Goal: Task Accomplishment & Management: Use online tool/utility

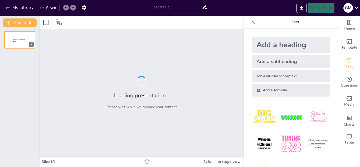
type input "New Sendsteps"
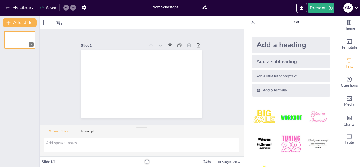
click at [355, 6] on icon at bounding box center [356, 7] width 7 height 7
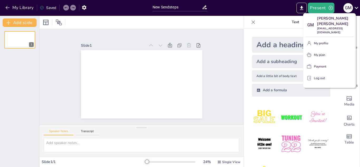
click at [275, 10] on div at bounding box center [180, 83] width 360 height 167
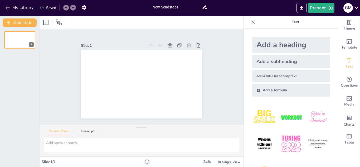
drag, startPoint x: 333, startPoint y: 135, endPoint x: 332, endPoint y: 148, distance: 12.7
click at [312, 120] on img at bounding box center [317, 117] width 24 height 24
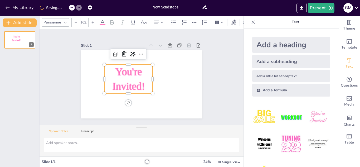
click at [312, 120] on img at bounding box center [317, 117] width 24 height 24
type input "162.7"
click at [65, 7] on icon at bounding box center [65, 7] width 3 height 3
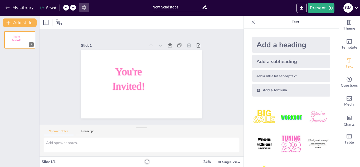
click at [86, 6] on icon "button" at bounding box center [84, 7] width 4 height 4
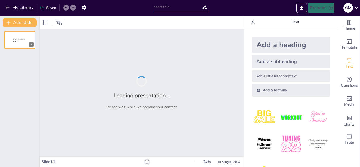
type input "New Sendsteps"
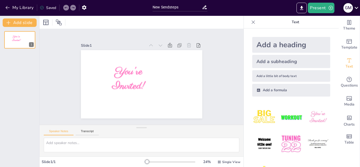
click at [354, 9] on icon at bounding box center [356, 7] width 7 height 7
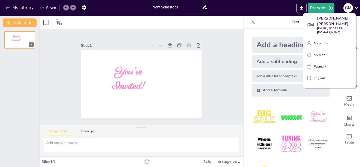
click at [219, 46] on div at bounding box center [180, 83] width 360 height 167
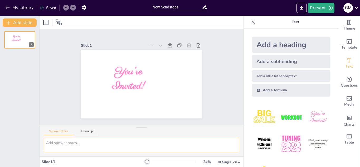
click at [52, 143] on textarea at bounding box center [141, 144] width 195 height 14
type textarea "q"
click at [126, 144] on textarea "procesamiento de granos cereales y tuberculos" at bounding box center [141, 144] width 195 height 14
type textarea "p"
click at [194, 11] on input "New Sendsteps" at bounding box center [176, 7] width 49 height 8
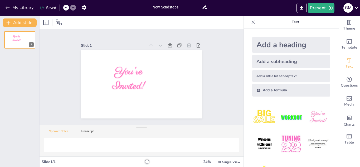
click at [205, 8] on icon at bounding box center [205, 7] width 6 height 6
click at [7, 8] on icon "button" at bounding box center [7, 7] width 5 height 5
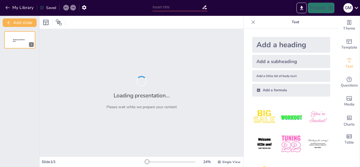
type input "Buenas prácticas de manufactura (BPM). • Higiene personal y del entorno • Docum"
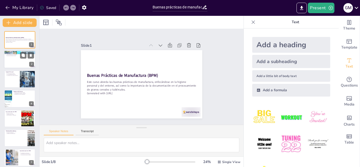
click at [20, 59] on div at bounding box center [20, 60] width 32 height 18
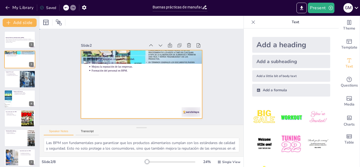
click at [170, 96] on div at bounding box center [138, 84] width 139 height 112
click at [13, 79] on div at bounding box center [20, 79] width 32 height 18
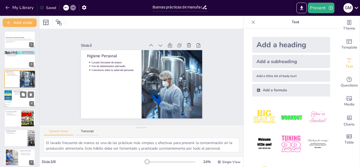
click at [19, 103] on div at bounding box center [20, 99] width 32 height 18
type textarea "La limpieza regular de las áreas de trabajo es esencial para prevenir la acumul…"
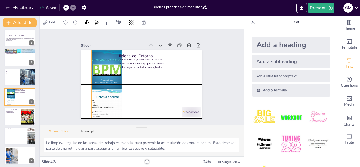
drag, startPoint x: 83, startPoint y: 106, endPoint x: 94, endPoint y: 106, distance: 10.8
click at [94, 72] on div at bounding box center [130, 43] width 73 height 58
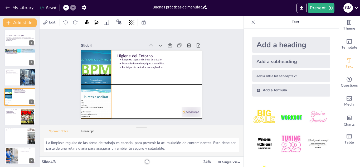
drag, startPoint x: 107, startPoint y: 79, endPoint x: 97, endPoint y: 79, distance: 10.3
click at [159, 79] on div at bounding box center [188, 74] width 58 height 73
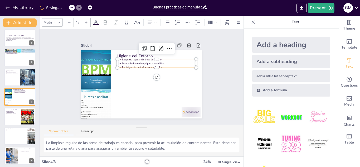
click at [140, 62] on p "Mantenimiento de equipos y utensilios." at bounding box center [149, 98] width 27 height 72
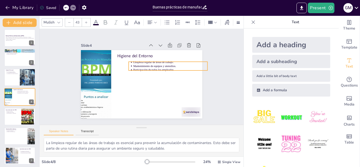
drag, startPoint x: 140, startPoint y: 60, endPoint x: 151, endPoint y: 62, distance: 11.6
click at [151, 62] on p "Mantenimiento de equipos y utensilios." at bounding box center [170, 88] width 58 height 52
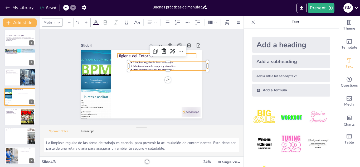
click at [148, 57] on p "Higiene del Entorno" at bounding box center [159, 96] width 22 height 78
type input "64"
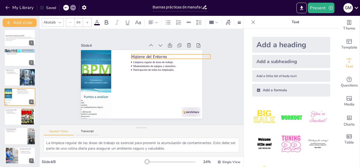
drag, startPoint x: 132, startPoint y: 53, endPoint x: 146, endPoint y: 54, distance: 14.2
click at [144, 65] on p "Higiene del Entorno" at bounding box center [106, 83] width 74 height 37
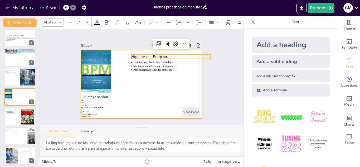
click at [145, 76] on div at bounding box center [135, 80] width 112 height 139
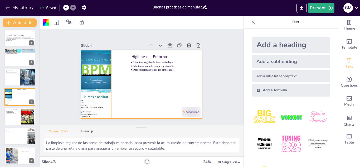
click at [138, 83] on div at bounding box center [177, 47] width 78 height 85
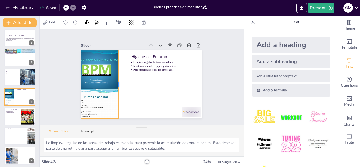
drag, startPoint x: 109, startPoint y: 81, endPoint x: 116, endPoint y: 81, distance: 7.1
click at [116, 70] on div at bounding box center [143, 55] width 64 height 32
drag, startPoint x: 76, startPoint y: 81, endPoint x: 69, endPoint y: 81, distance: 7.1
click at [70, 39] on div at bounding box center [100, 20] width 61 height 38
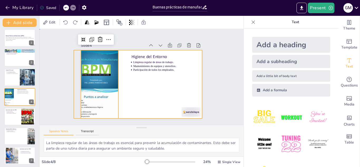
click at [126, 96] on div at bounding box center [137, 82] width 138 height 126
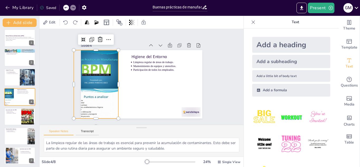
click at [93, 85] on div at bounding box center [108, 44] width 85 height 81
click at [79, 82] on div "Slide 1 Buenas Prácticas de Manufactura (BPM) Este curso aborda las buenas prác…" at bounding box center [141, 76] width 125 height 169
drag, startPoint x: 68, startPoint y: 82, endPoint x: 75, endPoint y: 83, distance: 6.4
click at [128, 32] on div at bounding box center [160, 16] width 64 height 32
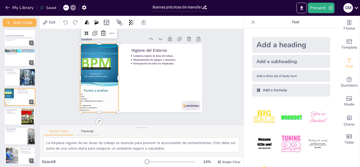
scroll to position [8, 0]
click at [7, 117] on div at bounding box center [20, 116] width 32 height 18
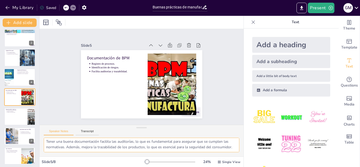
scroll to position [29, 0]
click at [16, 123] on div at bounding box center [20, 116] width 32 height 18
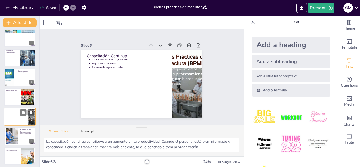
scroll to position [23, 0]
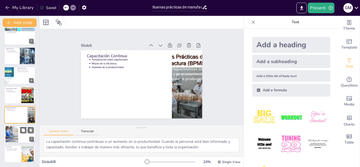
click at [11, 133] on div at bounding box center [12, 134] width 28 height 16
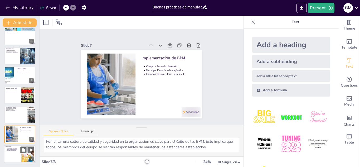
click at [9, 153] on div at bounding box center [20, 154] width 32 height 18
type textarea "Las BPM son un requisito fundamental para cualquier empresa en la industria ali…"
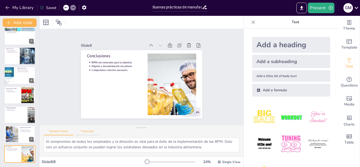
click at [88, 130] on button "Transcript" at bounding box center [87, 132] width 23 height 6
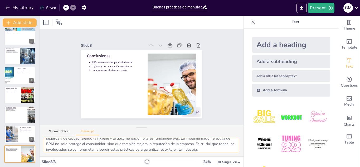
scroll to position [18, 0]
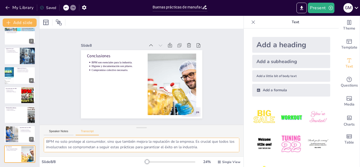
drag, startPoint x: 46, startPoint y: 143, endPoint x: 155, endPoint y: 150, distance: 108.7
click at [155, 150] on textarea "En conclusión, las Buenas Prácticas de Manufactura son esenciales en la industr…" at bounding box center [141, 144] width 195 height 14
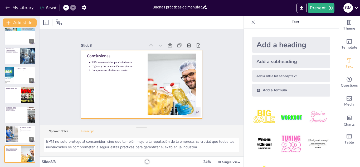
click at [99, 82] on div at bounding box center [146, 82] width 138 height 126
click at [99, 83] on div at bounding box center [135, 80] width 112 height 139
click at [99, 83] on div at bounding box center [139, 84] width 136 height 102
click at [332, 8] on icon "button" at bounding box center [330, 7] width 5 height 5
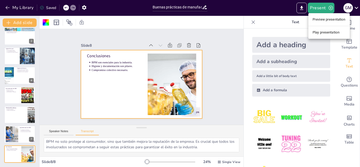
click at [266, 6] on div at bounding box center [180, 83] width 360 height 167
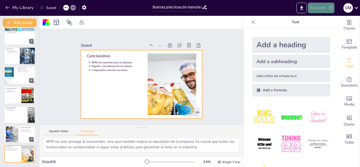
click at [316, 11] on button "Present" at bounding box center [321, 8] width 26 height 11
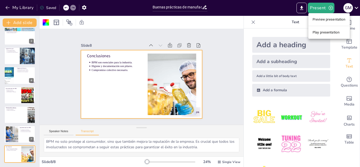
click at [357, 7] on div at bounding box center [180, 83] width 360 height 167
click at [357, 7] on icon at bounding box center [356, 7] width 7 height 7
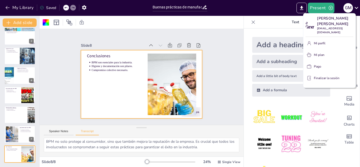
click at [271, 10] on div at bounding box center [180, 83] width 360 height 167
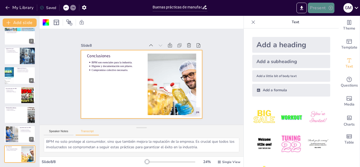
click at [330, 8] on icon "button" at bounding box center [330, 7] width 5 height 5
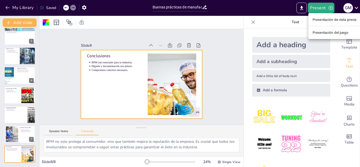
click at [319, 32] on font "Presentación del juego" at bounding box center [330, 33] width 36 height 4
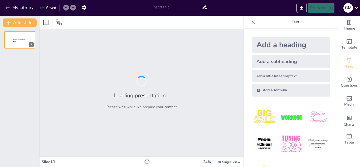
type input "Buenas prácticas de manufactura (BPM). • Higiene personal y del entorno • Docum"
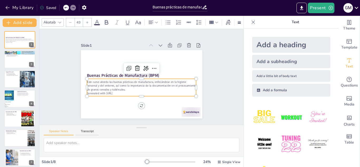
click at [127, 92] on p "Generated with [URL]" at bounding box center [156, 68] width 58 height 96
click at [119, 92] on p "Generated with [URL]" at bounding box center [128, 86] width 67 height 91
click at [119, 92] on p "Generated with [URL]" at bounding box center [125, 78] width 15 height 109
click at [117, 68] on p "Generated with Sendsteps.ai" at bounding box center [139, 60] width 109 height 15
click at [117, 91] on p "Generated with Sendsteps.ai" at bounding box center [132, 63] width 91 height 67
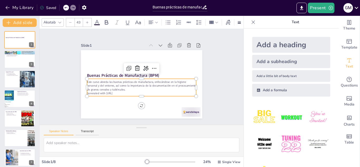
click at [117, 91] on p "Generated with Sendsteps.ai" at bounding box center [126, 83] width 48 height 101
click at [117, 91] on p "Generated with Sendsteps.ai" at bounding box center [129, 88] width 76 height 84
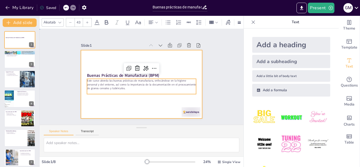
click at [174, 68] on div at bounding box center [134, 76] width 81 height 128
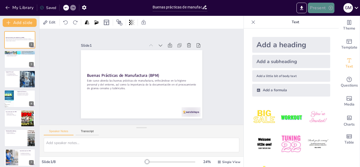
click at [329, 9] on icon "button" at bounding box center [330, 7] width 5 height 5
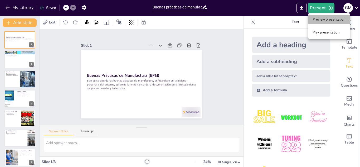
click at [319, 20] on li "Preview presentation" at bounding box center [328, 19] width 41 height 8
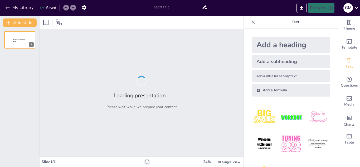
type input "Buenas prácticas de manufactura (BPM). • Higiene personal y del entorno • Docum"
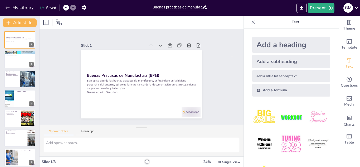
drag, startPoint x: 241, startPoint y: 32, endPoint x: 231, endPoint y: 56, distance: 26.1
click at [356, 6] on icon at bounding box center [356, 7] width 7 height 7
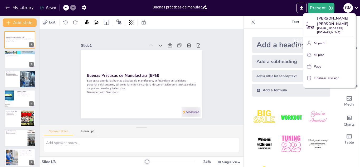
click at [331, 30] on font "gisellalimav@gmail.com" at bounding box center [330, 31] width 26 height 8
click at [328, 23] on font "Gisella Mitsy Lima Villafuerte" at bounding box center [333, 21] width 33 height 11
click at [222, 65] on div at bounding box center [180, 83] width 360 height 167
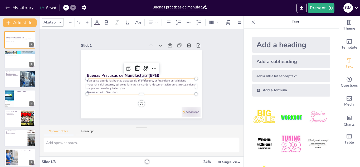
click at [122, 87] on p "Este curso aborda las buenas prácticas de manufactura, enfocándose en la higien…" at bounding box center [133, 78] width 23 height 110
click at [87, 132] on button "Transcript" at bounding box center [87, 132] width 23 height 6
click at [85, 133] on button "Transcript" at bounding box center [87, 132] width 23 height 6
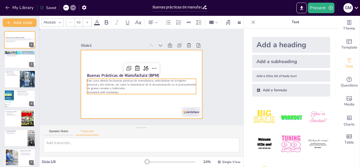
click at [161, 99] on div at bounding box center [137, 71] width 139 height 120
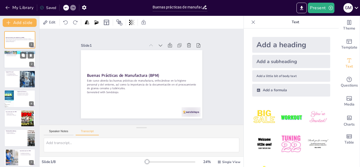
click at [18, 54] on p "Mejora la reputación de las empresas." at bounding box center [20, 54] width 27 height 1
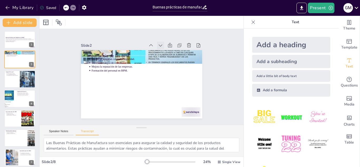
click at [176, 76] on icon at bounding box center [177, 78] width 3 height 4
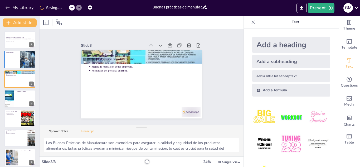
click at [170, 54] on icon at bounding box center [172, 55] width 4 height 3
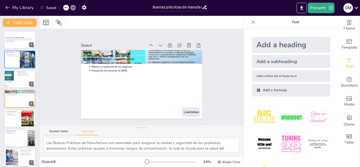
click at [169, 97] on icon at bounding box center [170, 99] width 2 height 4
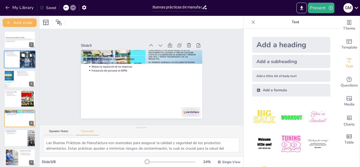
click at [19, 60] on div at bounding box center [20, 60] width 32 height 18
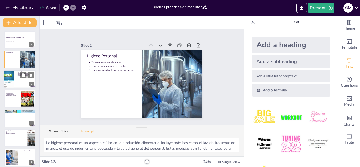
click at [13, 75] on div at bounding box center [7, 79] width 13 height 18
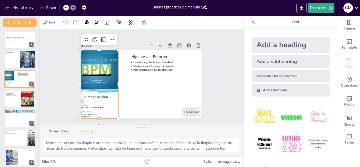
click at [90, 103] on div at bounding box center [98, 60] width 78 height 85
click at [106, 90] on div at bounding box center [105, 48] width 85 height 84
click at [303, 8] on icon "Export to PowerPoint" at bounding box center [302, 8] width 6 height 6
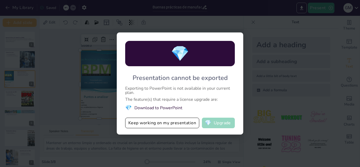
click at [217, 122] on button "💎 Upgrade" at bounding box center [218, 122] width 33 height 11
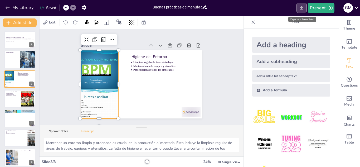
click at [300, 7] on icon "Export to PowerPoint" at bounding box center [302, 8] width 6 height 6
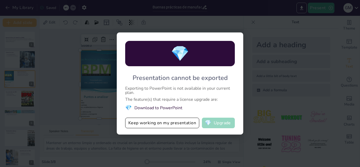
click at [217, 127] on button "💎 Upgrade" at bounding box center [218, 122] width 33 height 11
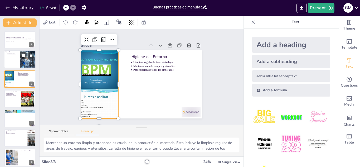
click at [11, 60] on div at bounding box center [20, 60] width 32 height 18
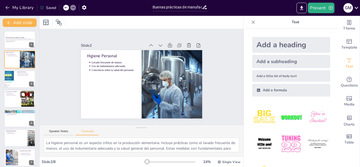
click at [8, 96] on div at bounding box center [20, 99] width 32 height 18
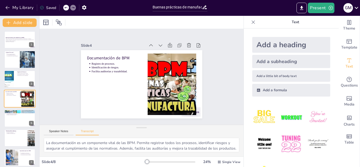
scroll to position [2, 0]
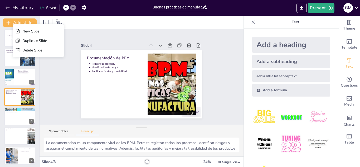
click at [117, 17] on div at bounding box center [141, 22] width 204 height 13
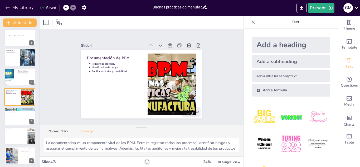
click at [356, 8] on icon at bounding box center [356, 7] width 7 height 7
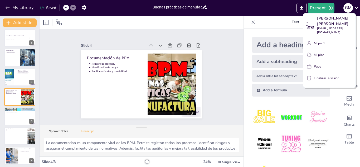
click at [245, 8] on div at bounding box center [180, 83] width 360 height 167
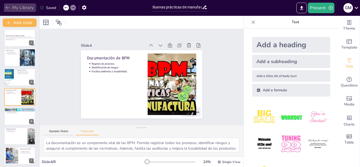
drag, startPoint x: 245, startPoint y: 8, endPoint x: 28, endPoint y: 9, distance: 217.8
click at [24, 111] on icon at bounding box center [23, 112] width 3 height 3
type textarea "Las Buenas Prácticas de Manufactura son esenciales para asegurar la calidad y s…"
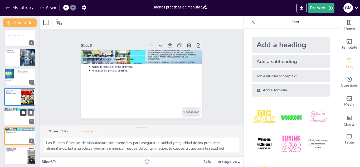
scroll to position [41, 0]
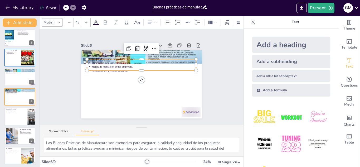
click at [101, 67] on p "Formación del personal en BPM." at bounding box center [146, 72] width 97 height 46
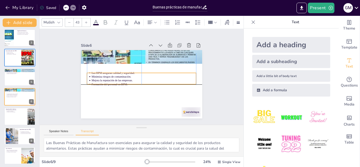
drag, startPoint x: 101, startPoint y: 67, endPoint x: 102, endPoint y: 82, distance: 14.5
click at [130, 82] on p "Formación del personal en BPM." at bounding box center [148, 72] width 36 height 101
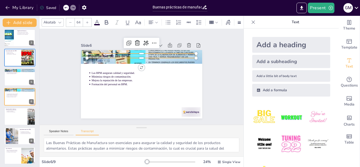
click at [103, 56] on div "Importancia de las BPM Las BPM aseguran calidad y seguridad. Minimiza riesgos d…" at bounding box center [135, 72] width 126 height 138
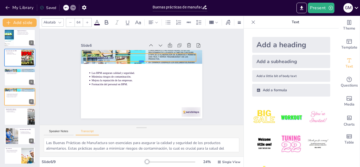
drag, startPoint x: 103, startPoint y: 56, endPoint x: 105, endPoint y: 59, distance: 3.9
click at [105, 59] on div at bounding box center [149, 66] width 91 height 68
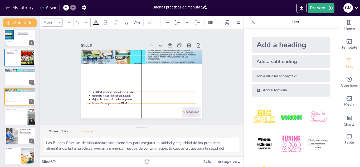
drag, startPoint x: 124, startPoint y: 82, endPoint x: 124, endPoint y: 101, distance: 19.0
click at [154, 101] on p "Formación del personal en BPM." at bounding box center [167, 68] width 26 height 103
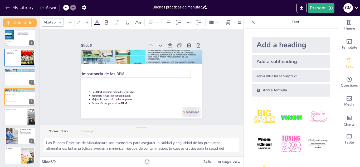
drag, startPoint x: 101, startPoint y: 57, endPoint x: 96, endPoint y: 73, distance: 17.2
click at [96, 73] on p "Importancia de las BPM" at bounding box center [138, 72] width 97 height 60
type input "55.5"
drag, startPoint x: 188, startPoint y: 75, endPoint x: 132, endPoint y: 74, distance: 55.6
click at [132, 74] on div "Importancia de las BPM Las BPM aseguran calidad y seguridad. Minimiza riesgos d…" at bounding box center [137, 71] width 136 height 132
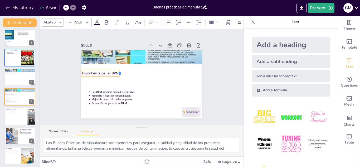
drag, startPoint x: 174, startPoint y: 70, endPoint x: 117, endPoint y: 75, distance: 56.8
click at [117, 75] on div "Importancia de las BPM Las BPM aseguran calidad y seguridad. Minimiza riesgos d…" at bounding box center [137, 83] width 139 height 120
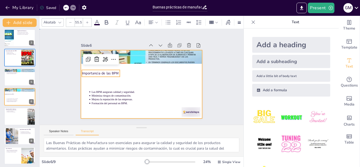
click at [144, 86] on div at bounding box center [137, 82] width 138 height 126
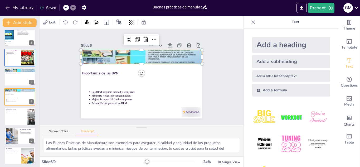
click at [151, 51] on div at bounding box center [149, 59] width 139 height 112
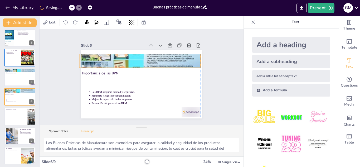
drag, startPoint x: 151, startPoint y: 51, endPoint x: 148, endPoint y: 55, distance: 5.1
click at [148, 55] on div at bounding box center [146, 62] width 139 height 112
click at [155, 60] on div at bounding box center [134, 92] width 139 height 120
click at [162, 65] on div at bounding box center [157, 73] width 81 height 128
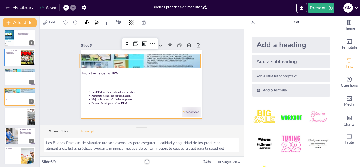
click at [167, 81] on div at bounding box center [137, 83] width 139 height 120
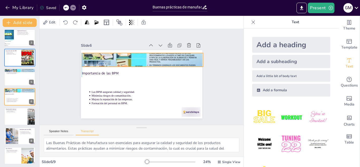
drag, startPoint x: 157, startPoint y: 61, endPoint x: 160, endPoint y: 60, distance: 3.0
click at [160, 60] on div at bounding box center [153, 89] width 132 height 136
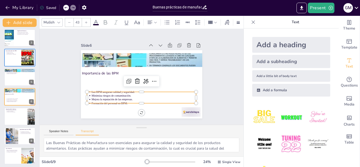
click at [151, 92] on p "Minimiza riesgos de contaminación." at bounding box center [126, 88] width 56 height 92
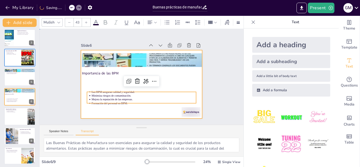
click at [137, 87] on div at bounding box center [134, 79] width 102 height 136
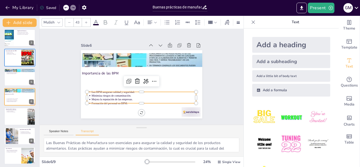
click at [137, 92] on p "Minimiza riesgos de contaminación." at bounding box center [126, 88] width 56 height 92
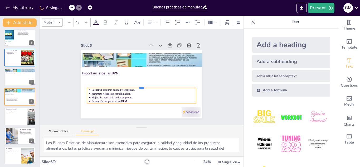
drag, startPoint x: 137, startPoint y: 89, endPoint x: 137, endPoint y: 85, distance: 3.9
click at [137, 85] on div at bounding box center [137, 85] width 101 height 48
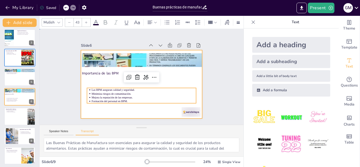
click at [95, 111] on div at bounding box center [137, 83] width 139 height 120
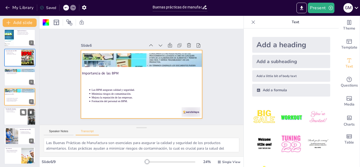
click at [12, 113] on div at bounding box center [20, 116] width 32 height 18
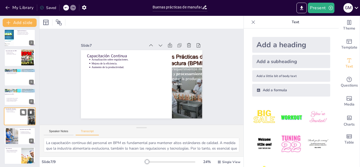
scroll to position [43, 0]
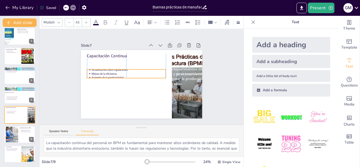
drag, startPoint x: 99, startPoint y: 63, endPoint x: 99, endPoint y: 73, distance: 10.3
click at [131, 73] on p "Aumento de la productividad." at bounding box center [144, 64] width 27 height 72
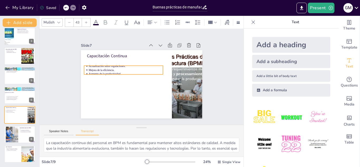
drag, startPoint x: 122, startPoint y: 75, endPoint x: 119, endPoint y: 71, distance: 4.7
click at [119, 71] on p "Aumento de la productividad." at bounding box center [130, 65] width 62 height 47
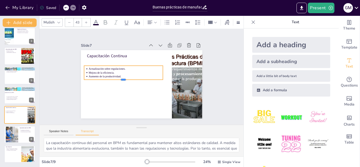
drag, startPoint x: 119, startPoint y: 73, endPoint x: 119, endPoint y: 79, distance: 5.3
click at [119, 79] on div at bounding box center [123, 74] width 74 height 36
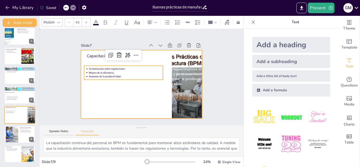
click at [105, 99] on div at bounding box center [137, 82] width 136 height 132
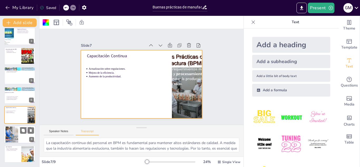
click at [13, 141] on div at bounding box center [12, 134] width 28 height 16
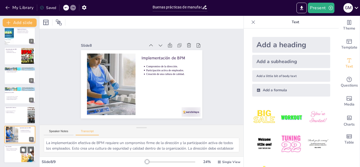
click at [13, 154] on div at bounding box center [20, 154] width 32 height 18
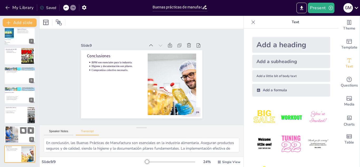
click at [11, 135] on div at bounding box center [12, 134] width 28 height 16
type textarea "La implementación efectiva de BPM requiere un compromiso firme de la dirección …"
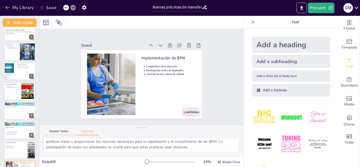
scroll to position [0, 0]
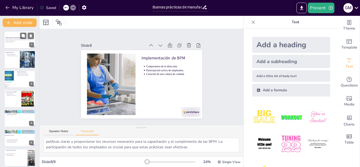
click at [16, 43] on div at bounding box center [20, 40] width 32 height 18
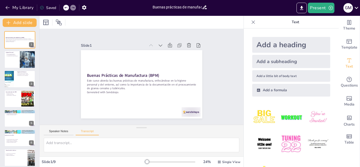
click at [190, 7] on input "Buenas prácticas de manufactura (BPM). • Higiene personal y del entorno • Docum" at bounding box center [176, 7] width 49 height 8
click at [204, 9] on icon at bounding box center [205, 7] width 6 height 6
click at [206, 7] on icon at bounding box center [205, 7] width 6 height 6
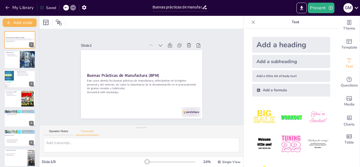
click at [250, 24] on icon at bounding box center [252, 21] width 5 height 5
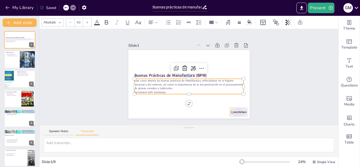
click at [142, 89] on p "Generated with Sendsteps" at bounding box center [181, 90] width 96 height 58
click at [82, 130] on button "Transcript" at bounding box center [87, 132] width 23 height 6
click at [13, 97] on div at bounding box center [20, 99] width 32 height 18
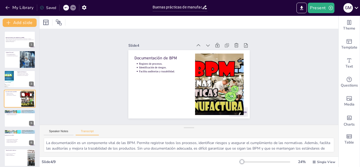
scroll to position [2, 0]
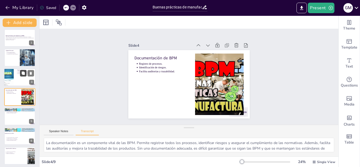
click at [23, 75] on icon at bounding box center [23, 72] width 3 height 3
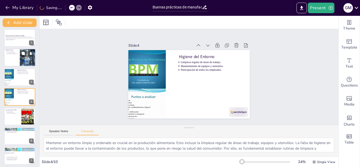
click at [10, 58] on div at bounding box center [20, 58] width 32 height 18
type textarea "La higiene personal es un aspecto crítico en la producción alimentaria. Incluye…"
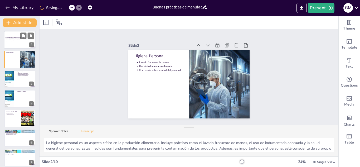
click at [11, 48] on div "Buenas Prácticas de Manufactura (BPM) Este curso aborda las buenas prácticas de…" at bounding box center [20, 40] width 32 height 18
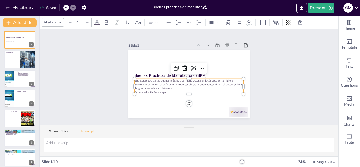
click at [151, 91] on p "Generated with Sendsteps" at bounding box center [188, 92] width 109 height 4
click at [167, 91] on p "Generated with Sendsteps" at bounding box center [200, 85] width 67 height 91
click at [151, 91] on p "Generated with Sendsteps" at bounding box center [176, 84] width 58 height 96
click at [151, 91] on p "Generated with Sendsteps" at bounding box center [181, 90] width 96 height 58
click at [151, 91] on p "Generated with Sendsteps" at bounding box center [193, 90] width 105 height 37
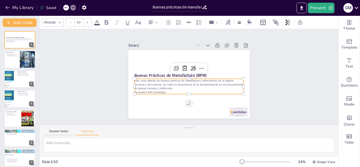
click at [156, 91] on p "Generated with Sendsteps" at bounding box center [174, 81] width 37 height 105
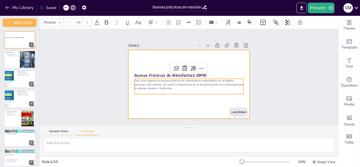
click at [147, 103] on div at bounding box center [182, 80] width 112 height 139
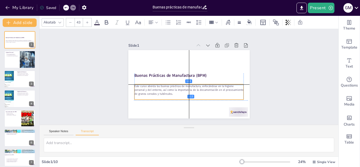
drag, startPoint x: 151, startPoint y: 87, endPoint x: 150, endPoint y: 92, distance: 5.0
click at [150, 92] on p "Este curso aborda las buenas prácticas de manufactura, enfocándose en la higien…" at bounding box center [194, 64] width 104 height 55
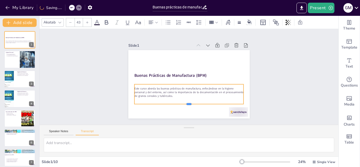
drag, startPoint x: 184, startPoint y: 98, endPoint x: 185, endPoint y: 103, distance: 4.5
click at [204, 103] on div at bounding box center [217, 83] width 27 height 108
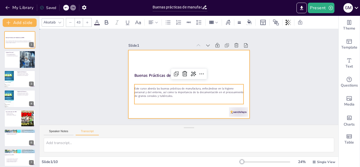
click at [227, 70] on div at bounding box center [182, 78] width 92 height 133
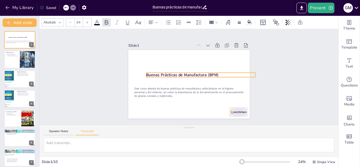
drag, startPoint x: 187, startPoint y: 75, endPoint x: 199, endPoint y: 74, distance: 11.9
click at [199, 74] on strong "Buenas Prácticas de Manufactura (BPM)" at bounding box center [183, 72] width 70 height 27
drag, startPoint x: 251, startPoint y: 74, endPoint x: 234, endPoint y: 74, distance: 17.9
click at [234, 74] on div "Buenas Prácticas de Manufactura (BPM) Este curso aborda las buenas prácticas de…" at bounding box center [187, 84] width 133 height 92
type input "58.1"
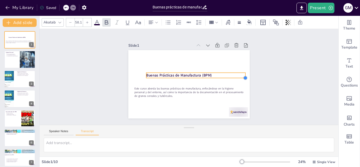
drag, startPoint x: 252, startPoint y: 76, endPoint x: 240, endPoint y: 76, distance: 12.1
click at [168, 125] on div at bounding box center [165, 128] width 6 height 6
drag, startPoint x: 241, startPoint y: 73, endPoint x: 210, endPoint y: 76, distance: 31.2
click at [210, 76] on div "Buenas Prácticas de Manufactura (BPM) Este curso aborda las buenas prácticas de…" at bounding box center [186, 84] width 139 height 112
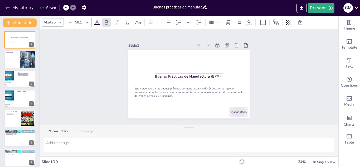
drag, startPoint x: 201, startPoint y: 74, endPoint x: 210, endPoint y: 75, distance: 9.5
click at [205, 75] on strong "Buenas Prácticas de Manufactura (BPM)" at bounding box center [188, 75] width 31 height 62
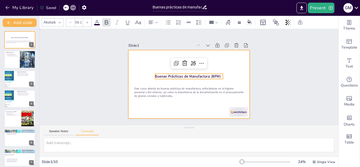
click at [155, 57] on div at bounding box center [188, 84] width 128 height 81
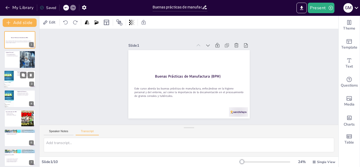
click at [13, 78] on div at bounding box center [7, 79] width 13 height 18
type textarea "Mantener un entorno limpio y ordenado es crucial en la producción alimentaria. …"
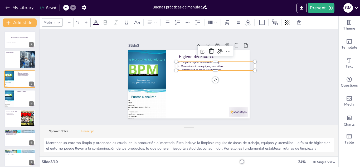
click at [193, 69] on div "Higiene del Entorno Limpieza regular de áreas de trabajo. Mantenimiento de equi…" at bounding box center [188, 84] width 121 height 68
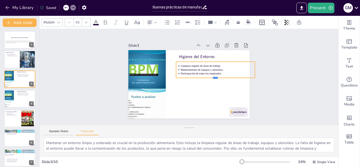
drag, startPoint x: 211, startPoint y: 68, endPoint x: 210, endPoint y: 76, distance: 7.4
click at [192, 76] on div at bounding box center [178, 101] width 28 height 76
drag, startPoint x: 251, startPoint y: 67, endPoint x: 224, endPoint y: 70, distance: 27.9
click at [196, 114] on div at bounding box center [187, 117] width 17 height 7
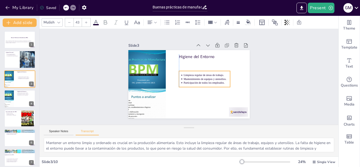
drag, startPoint x: 213, startPoint y: 73, endPoint x: 217, endPoint y: 82, distance: 10.1
click at [213, 82] on p "Participación de todos los empleados." at bounding box center [196, 93] width 34 height 37
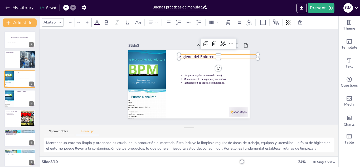
type input "64"
click at [177, 55] on div "Higiene del Entorno Limpieza regular de áreas de trabajo. Mantenimiento de equi…" at bounding box center [185, 71] width 139 height 120
drag, startPoint x: 255, startPoint y: 55, endPoint x: 214, endPoint y: 57, distance: 41.4
click at [214, 57] on div "Higiene del Entorno Limpieza regular de áreas de trabajo. Mantenimiento de equi…" at bounding box center [185, 71] width 139 height 120
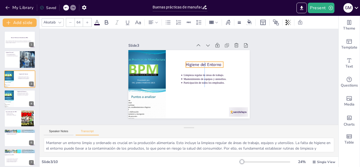
drag, startPoint x: 199, startPoint y: 55, endPoint x: 205, endPoint y: 62, distance: 9.4
click at [205, 62] on p "Higiene del Entorno" at bounding box center [208, 74] width 35 height 24
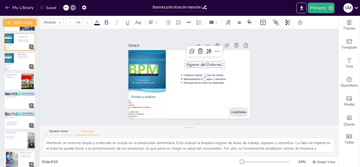
scroll to position [62, 0]
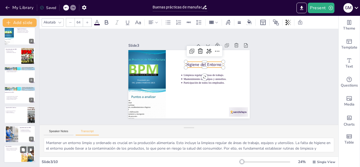
click at [15, 156] on div at bounding box center [20, 154] width 32 height 18
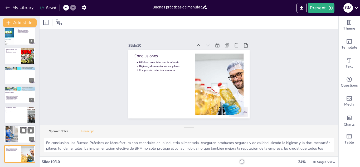
click at [16, 129] on div at bounding box center [12, 134] width 28 height 16
type textarea "La implementación efectiva de BPM requiere un compromiso firme de la dirección …"
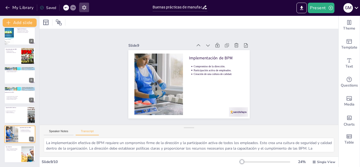
click at [84, 8] on icon "button" at bounding box center [84, 8] width 6 height 6
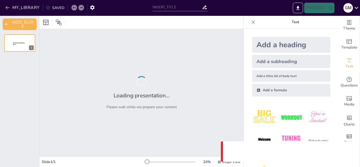
type input "Buenas prácticas de manufactura (BPM). • Higiene personal y del entorno • Docum"
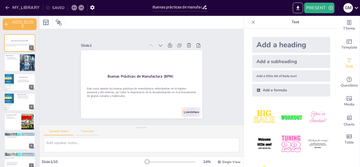
click at [87, 129] on button "Transcript" at bounding box center [87, 132] width 23 height 6
click at [324, 8] on button "PRESENT" at bounding box center [319, 8] width 30 height 11
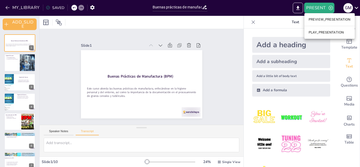
click at [214, 50] on div at bounding box center [180, 83] width 360 height 167
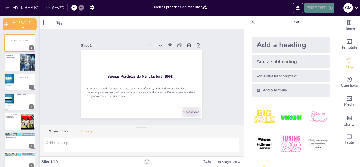
click at [328, 8] on icon "button" at bounding box center [330, 7] width 5 height 5
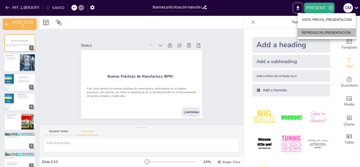
click at [318, 31] on font "REPRODUCIR_PRESENTACIÓN" at bounding box center [325, 33] width 49 height 4
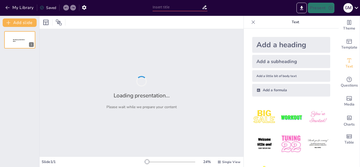
type input "Buenas prácticas de manufactura (BPM). • Higiene personal y del entorno • Docum"
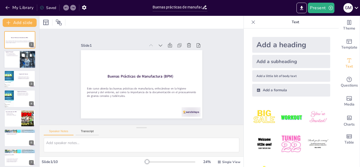
click at [12, 58] on div at bounding box center [20, 60] width 32 height 18
type textarea "El lavado frecuente de manos es una de las prácticas más simples y efectivas pa…"
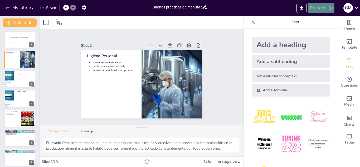
click at [331, 8] on icon "button" at bounding box center [330, 7] width 5 height 5
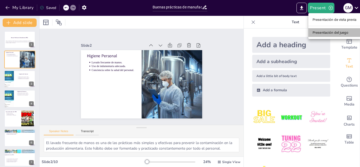
click at [320, 35] on font "Presentación del juego" at bounding box center [330, 32] width 36 height 5
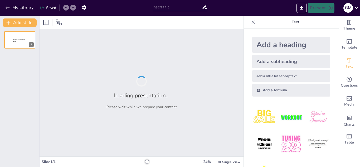
type input "Buenas prácticas de manufactura (BPM). • Higiene personal y del entorno • Docum"
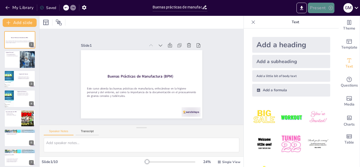
click at [331, 9] on icon "button" at bounding box center [330, 7] width 5 height 5
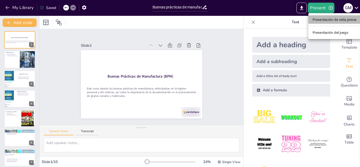
click at [322, 19] on font "Presentación de vista previa" at bounding box center [334, 20] width 44 height 4
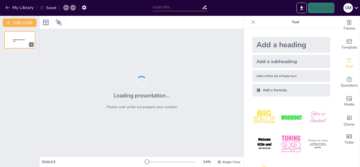
type input "Buenas prácticas de manufactura (BPM). • Higiene personal y del entorno • Docum"
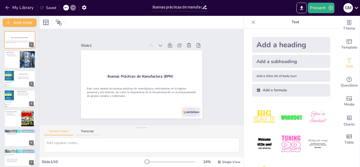
click at [200, 75] on div "Slide 1 Buenas Prácticas de Manufactura (BPM) Este curso aborda las buenas prác…" at bounding box center [141, 77] width 116 height 213
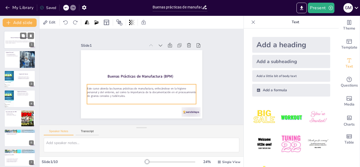
click at [18, 41] on p "Este curso aborda las buenas prácticas de manufactura, enfocándose en la higien…" at bounding box center [20, 41] width 28 height 3
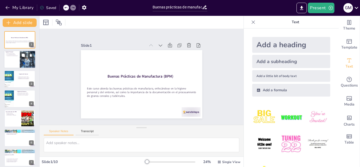
click at [11, 56] on div "Lavado frecuente de manos. Uso de indumentaria adecuada. Conciencia sobre la sa…" at bounding box center [12, 55] width 13 height 4
type textarea "El lavado frecuente de manos es una de las prácticas más simples y efectivas pa…"
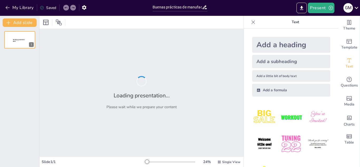
type input "Buenas prácticas de manufactura (BPM). • Higiene personal y del entorno • Docum"
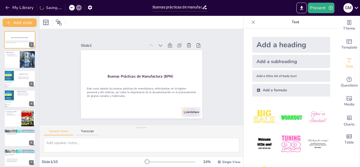
click at [250, 22] on icon at bounding box center [252, 21] width 5 height 5
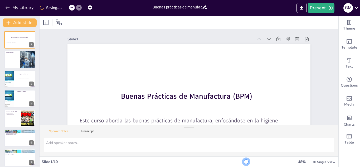
drag, startPoint x: 239, startPoint y: 161, endPoint x: 243, endPoint y: 161, distance: 3.7
click at [244, 161] on div at bounding box center [246, 161] width 4 height 4
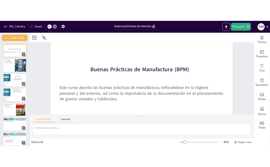
scroll to position [35, 0]
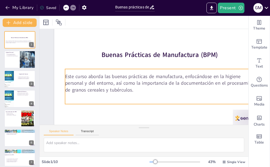
click at [150, 95] on p at bounding box center [151, 102] width 179 height 85
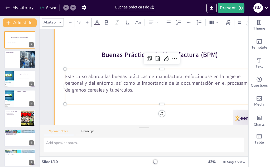
drag, startPoint x: 145, startPoint y: 103, endPoint x: 132, endPoint y: 108, distance: 13.6
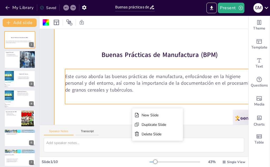
click at [110, 96] on p at bounding box center [155, 101] width 186 height 66
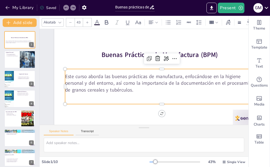
click at [110, 96] on p at bounding box center [157, 99] width 191 height 47
drag, startPoint x: 79, startPoint y: 102, endPoint x: 68, endPoint y: 103, distance: 11.2
click at [187, 80] on p "Este curso aborda las buenas prácticas de manufactura, enfocándose en la higien…" at bounding box center [128, 87] width 130 height 168
click at [142, 120] on div at bounding box center [163, 74] width 242 height 181
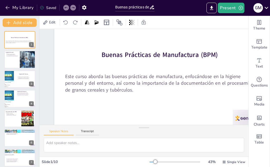
click at [159, 125] on div "Speaker Notes Transcript" at bounding box center [143, 131] width 209 height 13
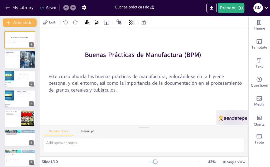
scroll to position [35, 21]
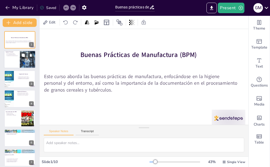
click at [12, 55] on p "Conciencia sobre la salud del personal." at bounding box center [13, 55] width 12 height 1
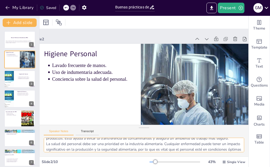
scroll to position [29, 0]
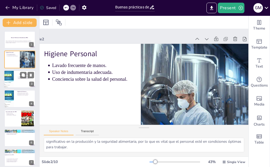
click at [12, 79] on div at bounding box center [7, 79] width 13 height 18
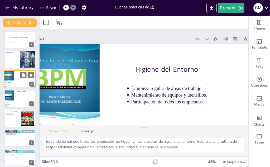
scroll to position [23, 0]
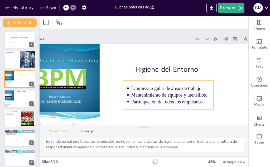
click at [140, 94] on p "Mantenimiento de equipos y utensilios." at bounding box center [168, 100] width 82 height 24
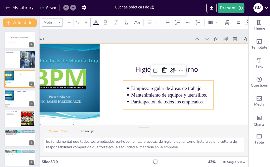
click at [121, 71] on div at bounding box center [134, 102] width 235 height 163
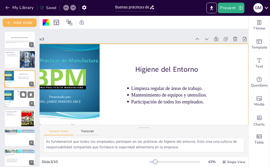
click at [15, 97] on div at bounding box center [20, 99] width 32 height 18
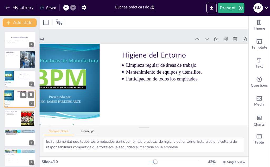
scroll to position [2, 0]
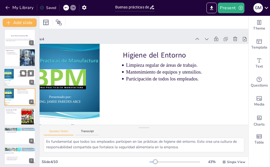
click at [11, 75] on div at bounding box center [7, 77] width 13 height 18
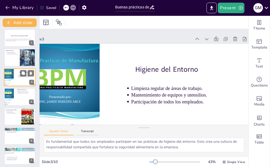
scroll to position [0, 0]
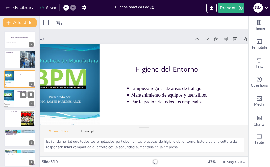
click at [20, 99] on div at bounding box center [20, 99] width 32 height 18
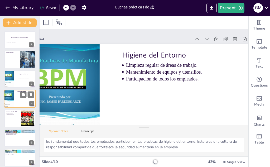
scroll to position [2, 0]
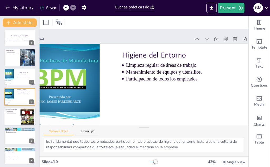
click at [18, 115] on div at bounding box center [20, 116] width 32 height 18
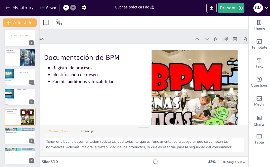
scroll to position [21, 0]
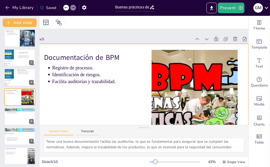
click at [63, 98] on div at bounding box center [133, 101] width 242 height 181
click at [12, 115] on div at bounding box center [20, 116] width 32 height 18
type textarea "Las BPM son fundamentales para garantizar que los productos alimentarios cumpla…"
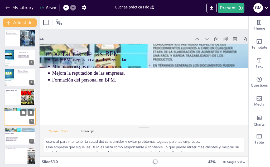
scroll to position [29, 0]
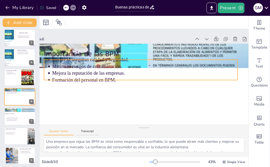
drag, startPoint x: 81, startPoint y: 75, endPoint x: 82, endPoint y: 81, distance: 5.9
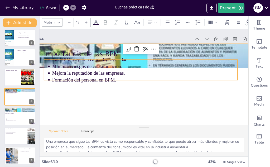
click at [177, 92] on div at bounding box center [133, 101] width 242 height 181
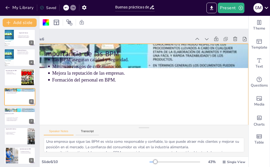
drag, startPoint x: 141, startPoint y: 79, endPoint x: 147, endPoint y: 91, distance: 13.4
drag, startPoint x: 72, startPoint y: 73, endPoint x: 75, endPoint y: 89, distance: 16.4
drag, startPoint x: 62, startPoint y: 72, endPoint x: 71, endPoint y: 85, distance: 16.1
click at [170, 92] on div at bounding box center [129, 101] width 245 height 198
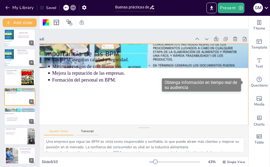
drag, startPoint x: 243, startPoint y: 84, endPoint x: 244, endPoint y: 87, distance: 3.5
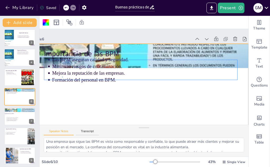
drag, startPoint x: 243, startPoint y: 44, endPoint x: 62, endPoint y: 77, distance: 183.6
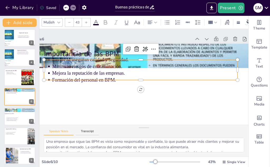
drag, startPoint x: 132, startPoint y: 60, endPoint x: 139, endPoint y: 68, distance: 10.8
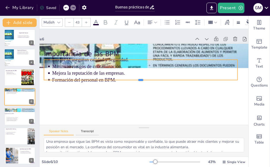
click at [83, 80] on div at bounding box center [139, 81] width 185 height 64
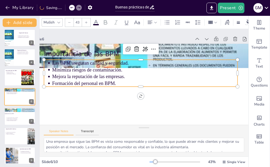
click at [75, 75] on p "Mejora la reputación de las empresas." at bounding box center [145, 77] width 178 height 64
drag, startPoint x: 75, startPoint y: 75, endPoint x: 84, endPoint y: 86, distance: 14.0
click at [57, 86] on ul "Las BPM aseguran calidad y seguridad. Minimiza riesgos de contaminación. Mejora…" at bounding box center [143, 71] width 172 height 135
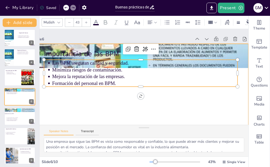
drag, startPoint x: 51, startPoint y: 86, endPoint x: 63, endPoint y: 96, distance: 15.0
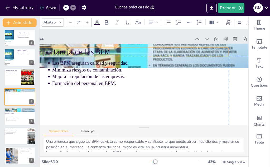
drag, startPoint x: 131, startPoint y: 52, endPoint x: 121, endPoint y: 49, distance: 10.9
click at [152, 49] on p "Importancia de las BPM" at bounding box center [167, 61] width 30 height 193
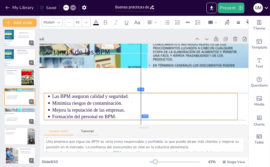
drag, startPoint x: 119, startPoint y: 66, endPoint x: 121, endPoint y: 100, distance: 34.0
click at [121, 100] on p "Minimiza riesgos de contaminación." at bounding box center [125, 95] width 129 height 142
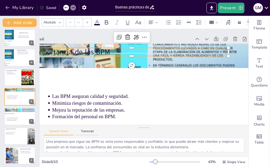
type input "64"
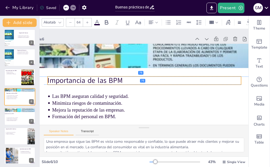
drag, startPoint x: 65, startPoint y: 52, endPoint x: 77, endPoint y: 79, distance: 30.2
click at [77, 79] on p "Importancia de las BPM" at bounding box center [141, 79] width 137 height 150
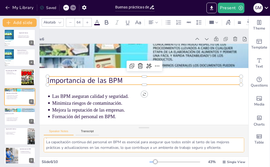
scroll to position [40, 0]
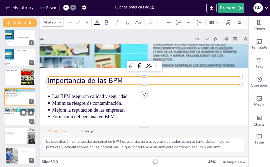
click at [9, 117] on p "Las BPM aseguran calidad y seguridad." at bounding box center [20, 117] width 27 height 1
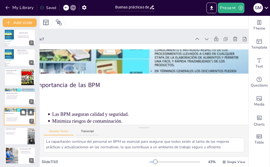
scroll to position [61, 0]
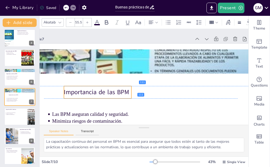
drag, startPoint x: 50, startPoint y: 86, endPoint x: 78, endPoint y: 92, distance: 28.8
click at [78, 88] on p "Importancia de las BPM" at bounding box center [96, 66] width 63 height 41
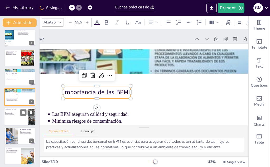
click at [8, 112] on p "Actualización sobre regulaciones." at bounding box center [15, 112] width 19 height 1
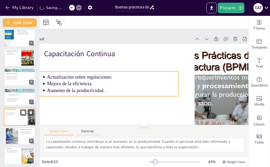
scroll to position [23, 0]
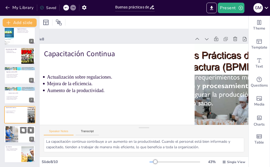
click at [11, 134] on div at bounding box center [12, 134] width 28 height 16
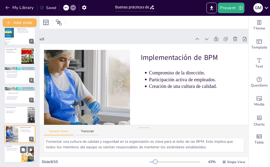
click at [7, 150] on p "Compromiso colectivo necesario." at bounding box center [13, 150] width 13 height 1
type textarea "Las BPM son un requisito fundamental para cualquier empresa en la industria ali…"
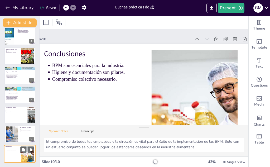
scroll to position [27, 21]
